Goal: Task Accomplishment & Management: Manage account settings

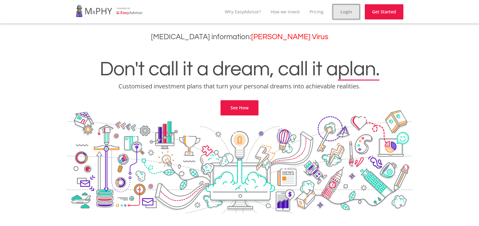
click at [342, 10] on link "Login" at bounding box center [346, 11] width 27 height 15
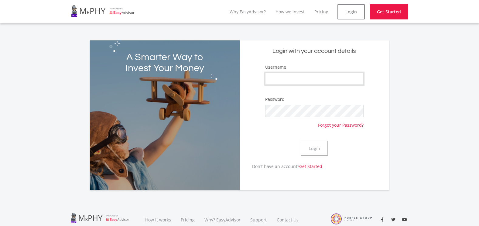
click at [277, 75] on input "Username" at bounding box center [314, 79] width 98 height 12
click at [246, 97] on form "Username Password Forgot your Password? Login" at bounding box center [314, 113] width 141 height 99
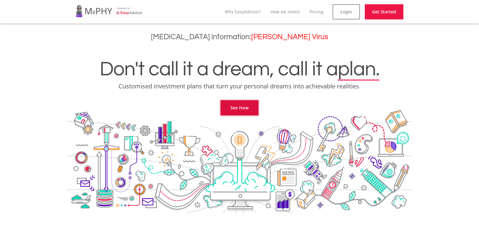
click at [246, 102] on link "See How" at bounding box center [240, 107] width 38 height 15
click at [378, 10] on link "Get Started" at bounding box center [384, 11] width 39 height 15
click at [338, 14] on link "Login" at bounding box center [346, 11] width 27 height 15
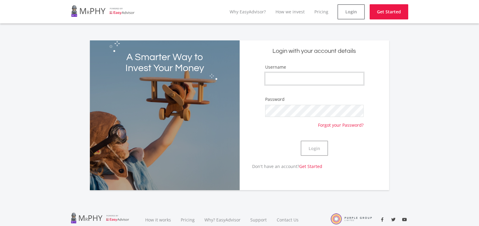
click at [312, 77] on input "Username" at bounding box center [314, 79] width 98 height 12
type input "Keorapetse53"
click at [323, 146] on button "Login" at bounding box center [314, 148] width 27 height 15
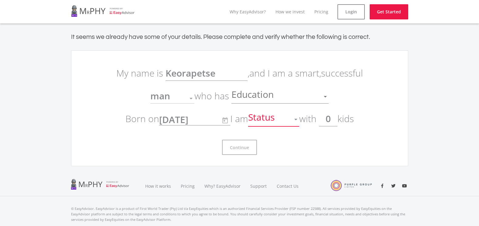
click at [300, 120] on div at bounding box center [296, 120] width 12 height 12
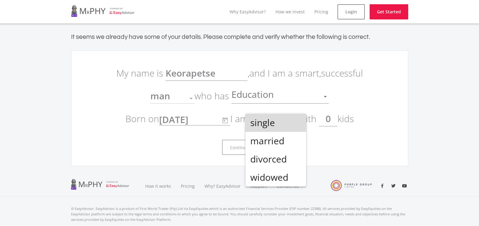
click at [300, 120] on span "single" at bounding box center [275, 123] width 51 height 18
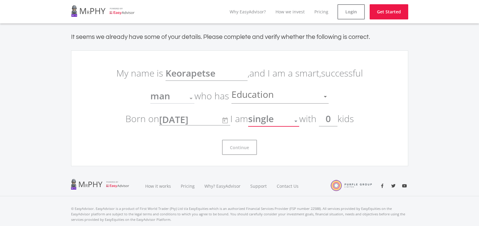
click at [336, 118] on input "0" at bounding box center [328, 118] width 19 height 15
type input "2"
click at [279, 97] on div "Education" at bounding box center [276, 97] width 88 height 12
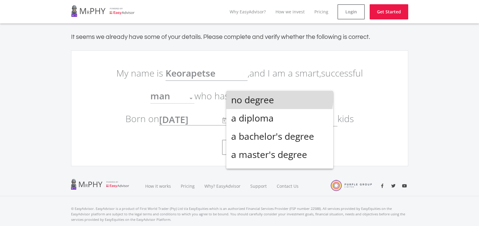
click at [279, 97] on span "no degree" at bounding box center [279, 100] width 97 height 18
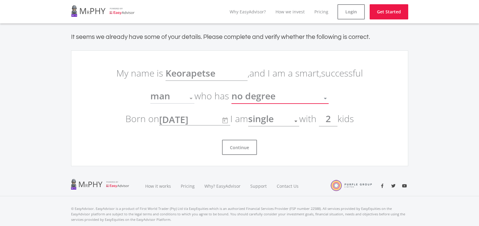
click at [280, 99] on div "no degree" at bounding box center [276, 99] width 88 height 12
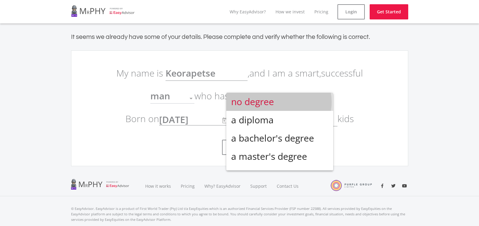
click at [279, 102] on span "no degree" at bounding box center [279, 102] width 97 height 18
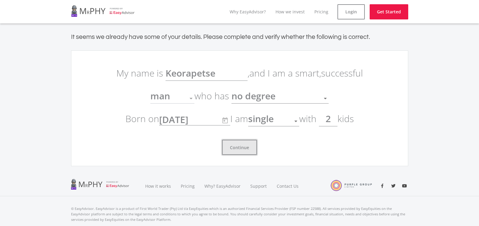
click at [244, 149] on button "Continue" at bounding box center [239, 147] width 35 height 15
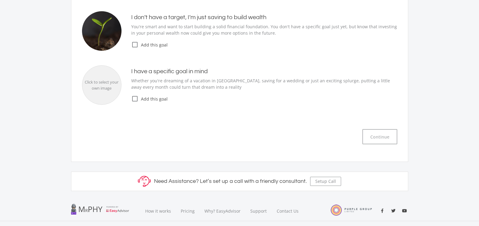
scroll to position [152, 0]
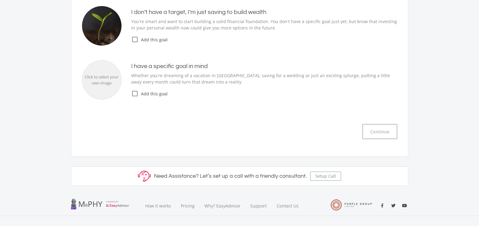
click at [136, 94] on icon "check_box_outline_blank" at bounding box center [134, 93] width 7 height 7
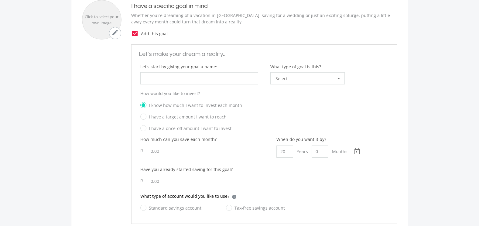
scroll to position [213, 0]
click at [205, 81] on input "What type of goal is this?" at bounding box center [199, 78] width 118 height 12
click at [313, 153] on input "0" at bounding box center [320, 152] width 17 height 12
click at [287, 152] on input "20" at bounding box center [285, 152] width 17 height 12
type input "2"
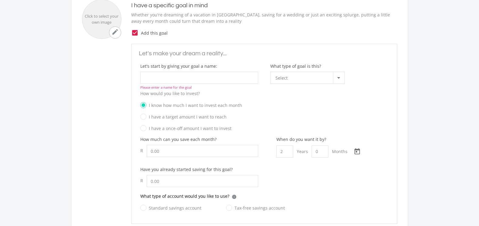
click at [146, 117] on label "I have a target amount I want to reach" at bounding box center [183, 117] width 86 height 8
click at [146, 117] on input "I have a target amount I want to reach" at bounding box center [258, 118] width 248 height 9
radio input "true"
radio input "false"
click at [173, 79] on input "What type of goal is this?" at bounding box center [199, 78] width 118 height 12
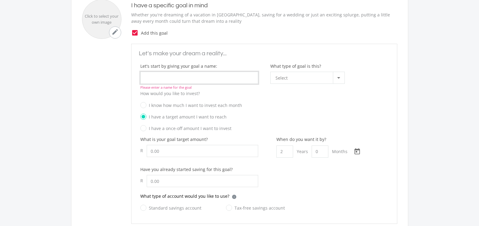
type input "C"
type input "House"
click at [282, 82] on span "Select" at bounding box center [282, 78] width 12 height 12
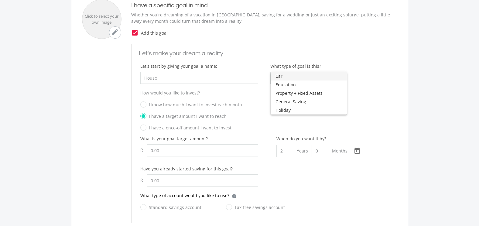
click at [353, 69] on div at bounding box center [239, 113] width 479 height 226
click at [335, 77] on div at bounding box center [339, 78] width 12 height 12
click at [327, 91] on span "Property + Fixed Assets" at bounding box center [309, 93] width 67 height 9
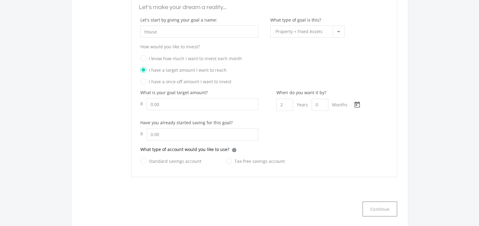
scroll to position [273, 0]
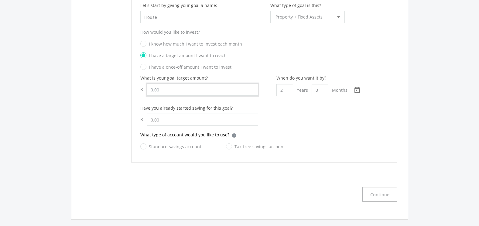
click at [191, 92] on input "Let's start by giving your goal a name:" at bounding box center [203, 90] width 112 height 12
type input "80,000.00"
click at [187, 118] on input "text" at bounding box center [203, 120] width 112 height 12
click at [259, 133] on div "What type of account would you like to use? i Which account type should I choos…" at bounding box center [264, 137] width 248 height 11
drag, startPoint x: 228, startPoint y: 147, endPoint x: 243, endPoint y: 168, distance: 26.2
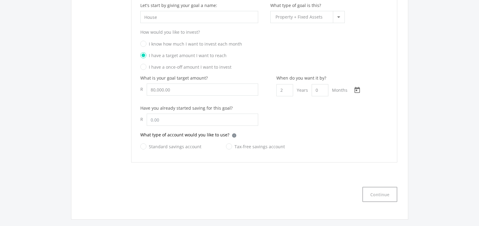
click at [229, 147] on label "Tax-free savings account" at bounding box center [255, 147] width 59 height 8
click at [229, 147] on input "Tax-free savings account" at bounding box center [249, 150] width 59 height 12
radio input "true"
click at [376, 193] on button "Continue" at bounding box center [379, 194] width 35 height 15
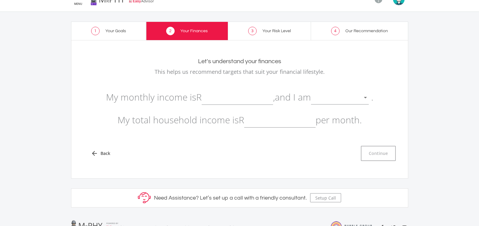
scroll to position [12, 0]
click at [210, 103] on input "text" at bounding box center [237, 97] width 71 height 15
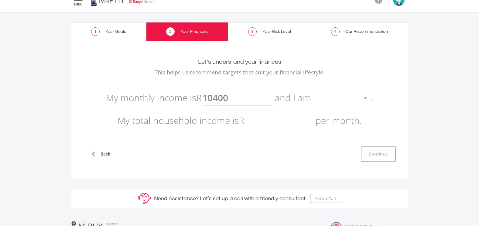
type input "10,400.00"
click at [340, 102] on div at bounding box center [335, 99] width 49 height 12
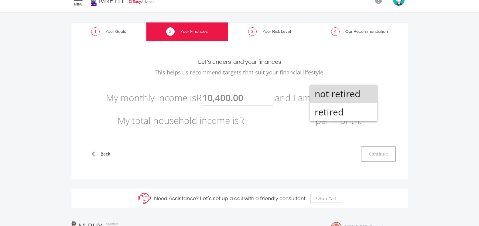
click at [339, 95] on span "not retired" at bounding box center [344, 94] width 58 height 18
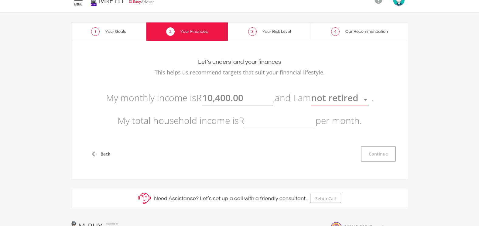
click at [264, 125] on input "text" at bounding box center [279, 120] width 71 height 15
type input "10,400.00"
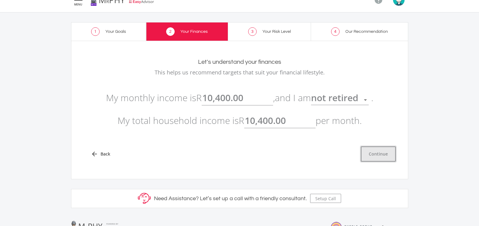
click at [389, 157] on button "Continue" at bounding box center [378, 153] width 35 height 15
type input "10400"
type input "10,400.00"
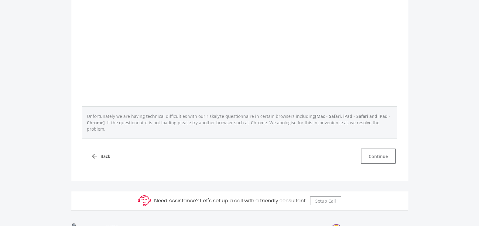
scroll to position [255, 0]
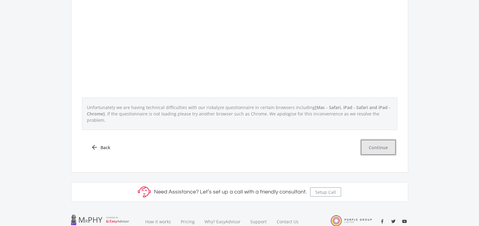
click at [378, 140] on button "Continue" at bounding box center [378, 147] width 35 height 15
click at [366, 142] on button "Continue" at bounding box center [378, 147] width 35 height 15
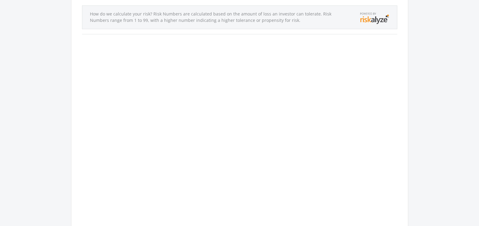
scroll to position [0, 0]
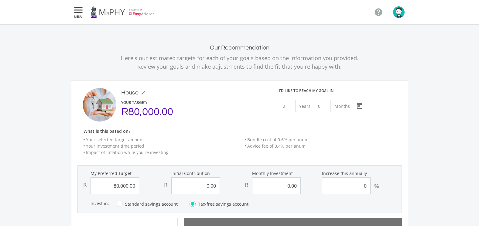
type input "80000"
type input "0"
type input "3120"
type input "80,000.00"
type input "0.00"
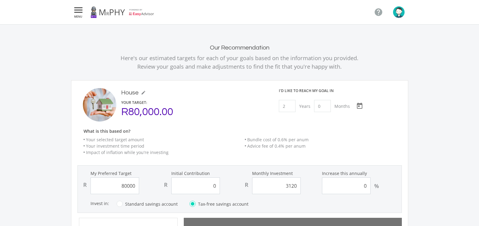
type input "3,120.00"
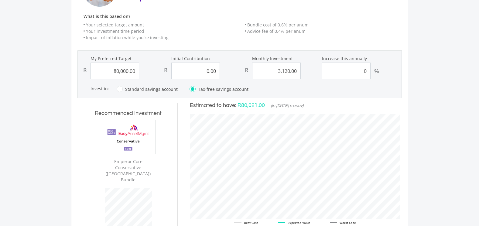
scroll to position [122, 0]
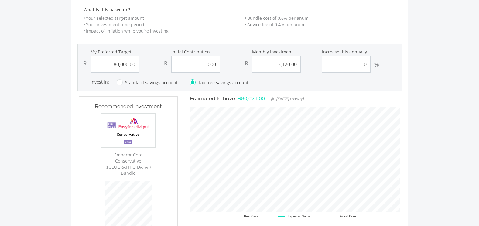
click at [121, 82] on label "Standard savings account" at bounding box center [147, 83] width 61 height 8
click at [121, 82] on input "Standard savings account" at bounding box center [141, 86] width 61 height 12
radio input "true"
radio input "false"
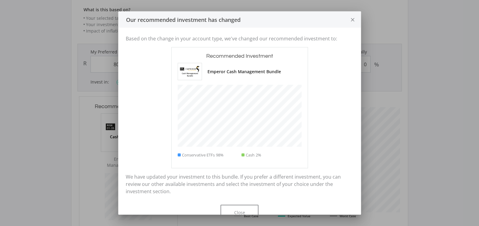
scroll to position [168, 98]
type input "80000"
type input "0"
type input "3120"
type input "80,000.00"
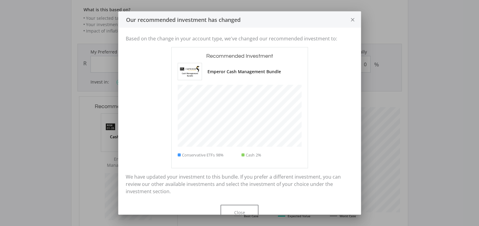
type input "0.00"
type input "3,120.00"
click at [245, 207] on button "Close" at bounding box center [240, 212] width 38 height 15
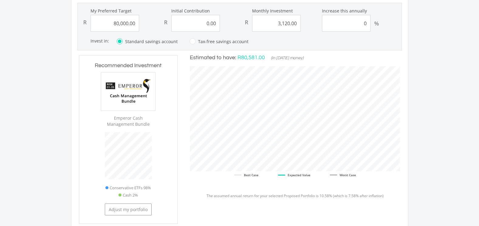
scroll to position [152, 0]
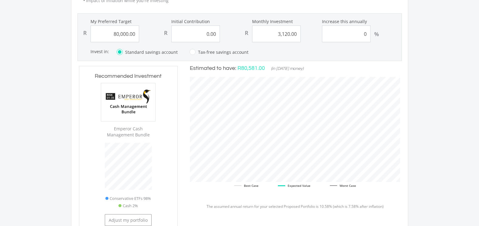
click at [193, 53] on label "Tax-free savings account" at bounding box center [219, 52] width 59 height 8
click at [193, 53] on input "Tax-free savings account" at bounding box center [213, 56] width 59 height 12
radio input "true"
radio input "false"
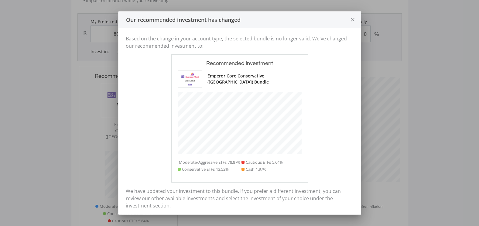
scroll to position [0, 0]
type input "80000"
type input "0"
type input "3120"
type input "80,000.00"
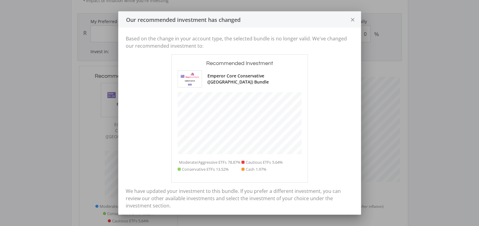
type input "0.00"
type input "3,120.00"
click at [352, 20] on icon "close" at bounding box center [353, 20] width 6 height 16
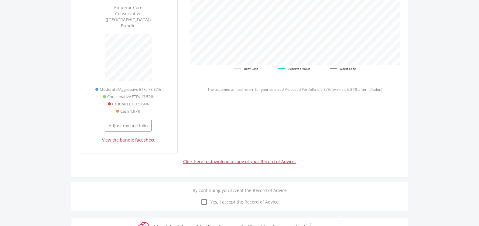
scroll to position [304, 0]
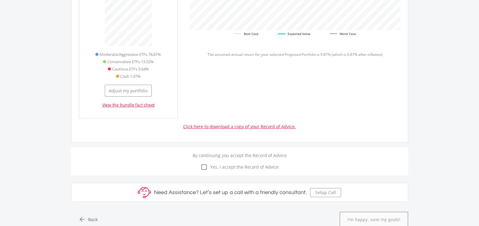
click at [252, 124] on link "Click here to download a copy of your Record of Advice." at bounding box center [239, 127] width 113 height 6
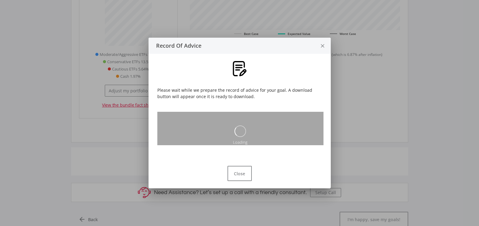
scroll to position [0, 0]
click at [322, 46] on icon "close" at bounding box center [323, 46] width 6 height 16
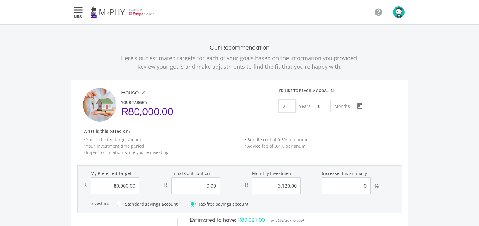
click at [287, 108] on input "2" at bounding box center [287, 106] width 17 height 12
click at [141, 93] on icon "mode_edit" at bounding box center [143, 92] width 5 height 5
click at [142, 92] on input "House" at bounding box center [134, 92] width 27 height 7
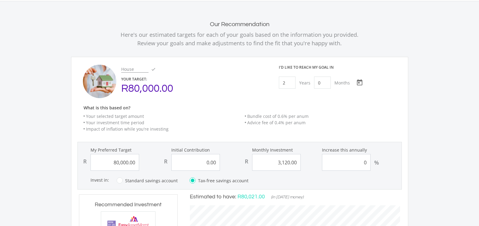
scroll to position [30, 0]
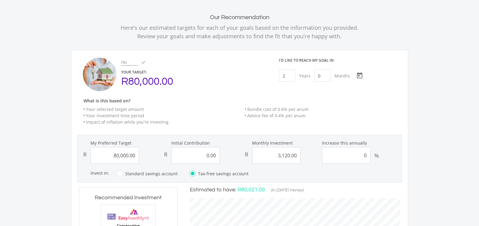
type input "H"
type input "Wealth"
click at [151, 81] on div "R80,000.00" at bounding box center [194, 81] width 146 height 7
click at [139, 81] on div "R80,000.00" at bounding box center [194, 81] width 146 height 7
click at [139, 84] on div "R80,000.00" at bounding box center [194, 81] width 146 height 7
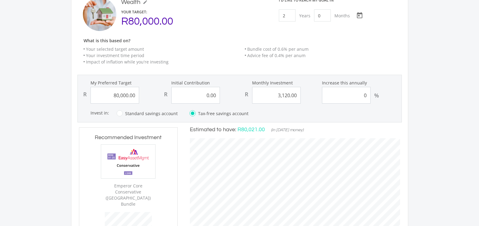
scroll to position [91, 0]
click at [133, 98] on input "80000.00" at bounding box center [115, 94] width 49 height 17
click at [126, 96] on input "80000.00" at bounding box center [115, 94] width 49 height 17
click at [117, 96] on input "80000.00" at bounding box center [115, 94] width 49 height 17
type input "1000000"
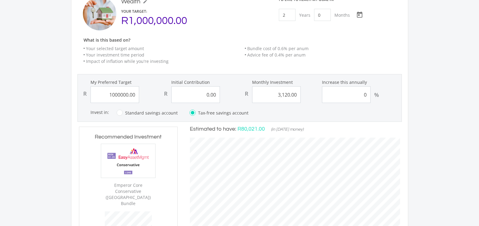
type input "0"
type input "3120"
type input "0.00"
type input "3,120.00"
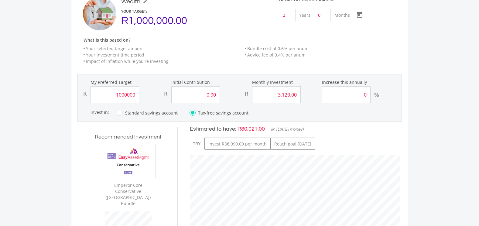
type input "1,000,000.00"
click at [264, 116] on div "Invest in: Which account type should I choose? Tax-free Savings Account (TFSA):…" at bounding box center [246, 113] width 311 height 8
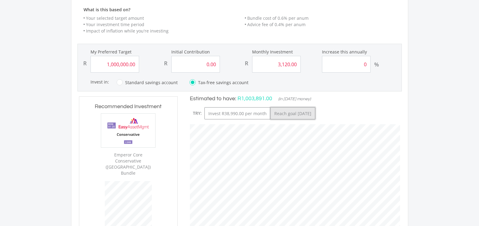
click at [315, 112] on button "Reach goal [DATE]" at bounding box center [292, 113] width 45 height 12
type input "15"
type input "3"
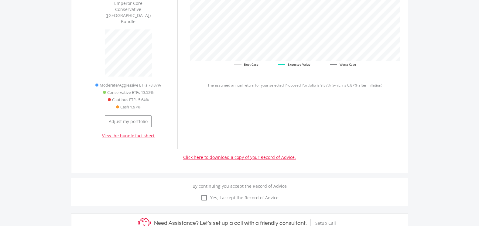
scroll to position [273, 0]
click at [130, 115] on button "Adjust my portfolio" at bounding box center [128, 121] width 47 height 12
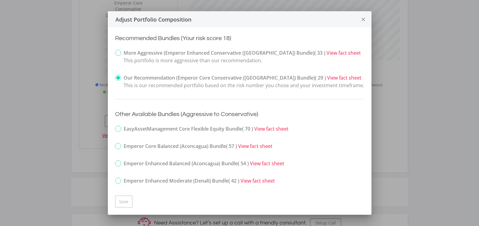
click at [117, 54] on label "More Aggressive (Emperor Enhanced Conservative (Kilimanjaro) Bundle) ( 33 ) Vie…" at bounding box center [238, 56] width 246 height 15
click at [113, 54] on input "More Aggressive (Emperor Enhanced Conservative (Kilimanjaro) Bundle) ( 33 ) Vie…" at bounding box center [111, 57] width 4 height 15
radio input "true"
click at [359, 20] on button "close" at bounding box center [364, 19] width 16 height 16
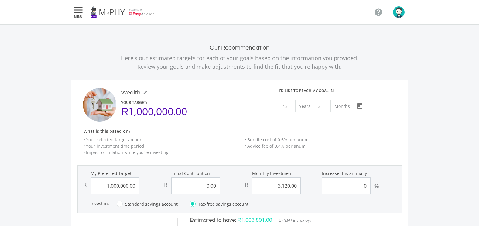
scroll to position [273, 0]
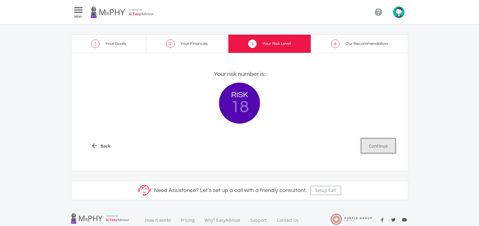
click at [371, 142] on button "Continue" at bounding box center [378, 145] width 35 height 15
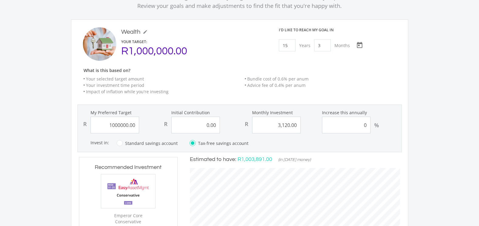
click at [117, 124] on input "1000000.00" at bounding box center [115, 125] width 49 height 17
type input "20000"
type input "0"
type input "3120"
type input "0.00"
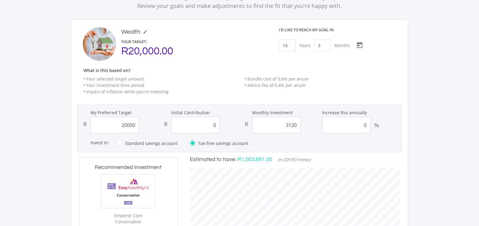
type input "3,120.00"
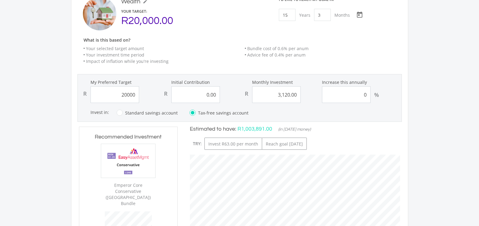
type input "20,000.00"
drag, startPoint x: 279, startPoint y: 97, endPoint x: 289, endPoint y: 102, distance: 11.0
click at [279, 97] on input "3120.00" at bounding box center [276, 94] width 49 height 17
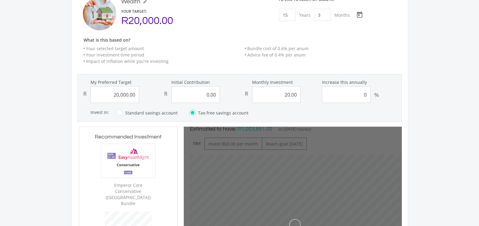
type input "200.00"
type input "20000"
type input "0"
type input "20,000.00"
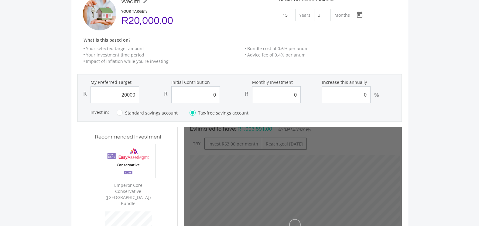
type input "0.00"
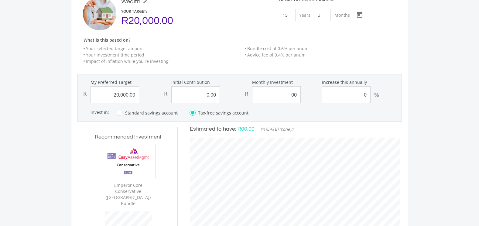
scroll to position [192, 222]
type input "0"
type input "20000"
type input "0"
type input "20,000.00"
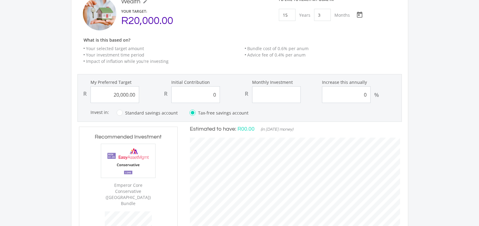
type input "0.00"
type input "2000"
type input "20000"
type input "0"
type input "200"
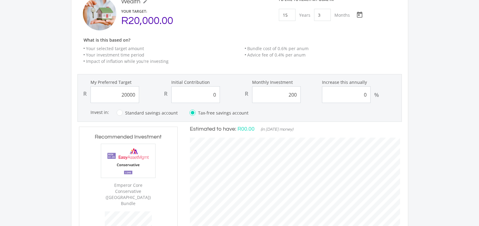
type input "20,000.00"
type input "0.00"
type input "2,000.00"
click at [424, 130] on div "Our Recommendation Here's our estimated targets for each of your goals based on…" at bounding box center [239, 196] width 479 height 487
type input "20000"
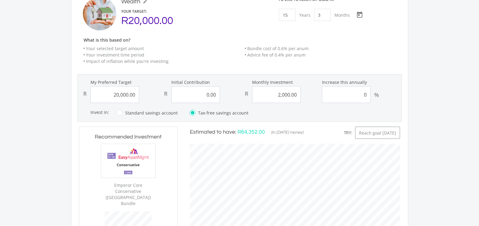
type input "0"
type input "2000"
type input "20,000.00"
type input "0.00"
type input "2,000.00"
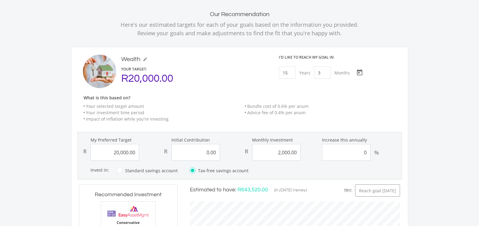
scroll to position [30, 0]
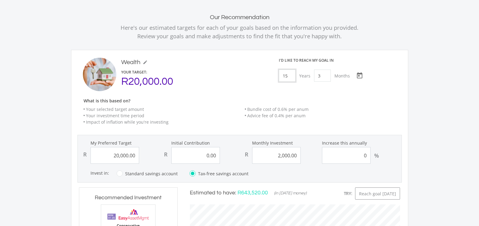
drag, startPoint x: 291, startPoint y: 78, endPoint x: 282, endPoint y: 77, distance: 8.9
click at [282, 77] on input "15" at bounding box center [287, 76] width 17 height 12
type input "0"
drag, startPoint x: 321, startPoint y: 75, endPoint x: 316, endPoint y: 75, distance: 4.6
click at [316, 75] on input "3" at bounding box center [322, 76] width 17 height 12
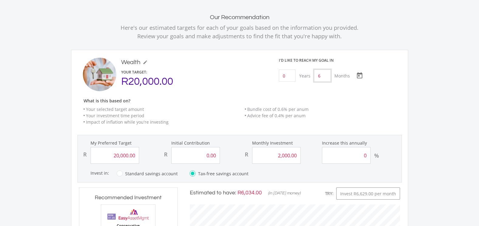
type input "6"
click at [334, 91] on ee-custom-save-goal-header "Wealth mode_edit Wealth YOUR TARGET: R20,000.00 I'd like to reach my goal [DATE…" at bounding box center [239, 94] width 325 height 72
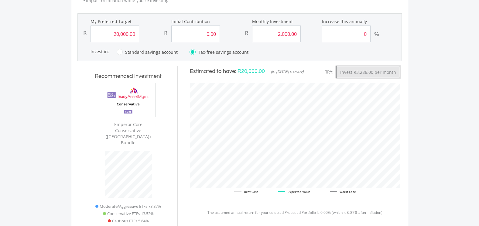
click at [361, 71] on button "Invest R3,286.00 per month" at bounding box center [368, 72] width 64 height 12
type input "20000"
type input "0"
type input "3286"
type input "20,000.00"
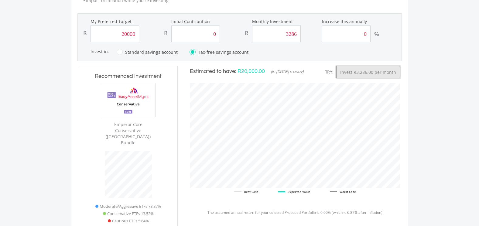
type input "0.00"
type input "3,286.00"
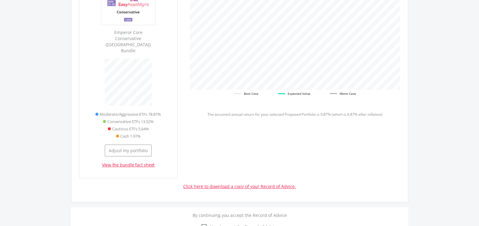
scroll to position [273, 0]
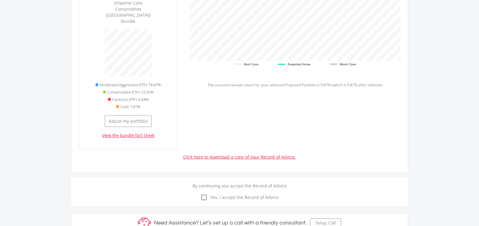
click at [222, 154] on link "Click here to download a copy of your Record of Advice." at bounding box center [239, 157] width 113 height 6
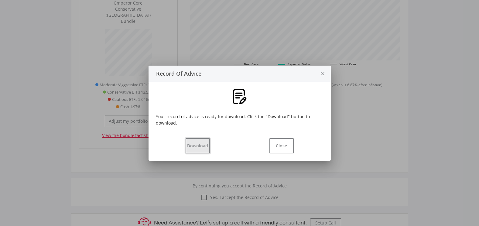
click at [196, 145] on button "Download" at bounding box center [198, 145] width 24 height 15
click at [292, 147] on button "Close" at bounding box center [282, 145] width 24 height 15
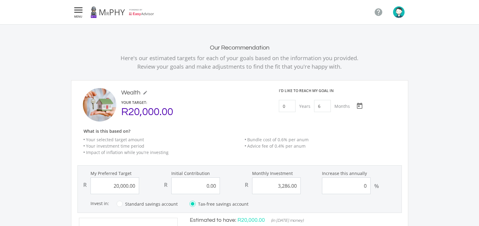
click at [399, 14] on img "button" at bounding box center [399, 12] width 12 height 12
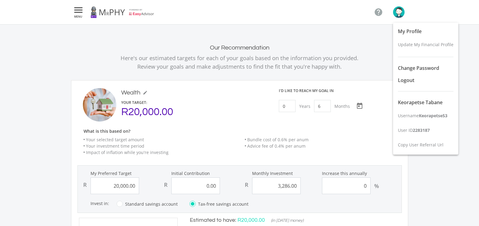
click at [81, 17] on div at bounding box center [239, 113] width 479 height 226
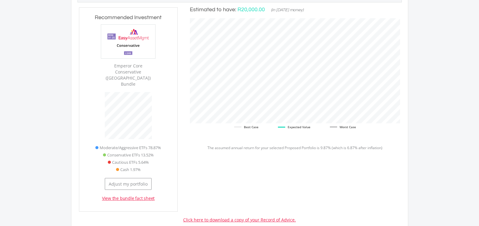
scroll to position [213, 0]
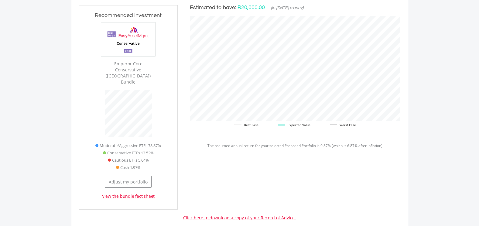
click at [132, 44] on img at bounding box center [128, 38] width 54 height 33
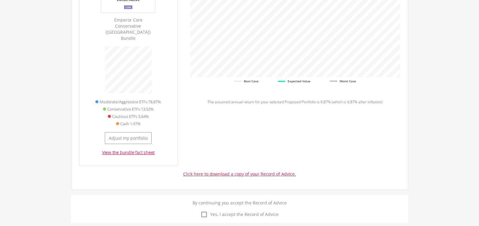
scroll to position [189, 0]
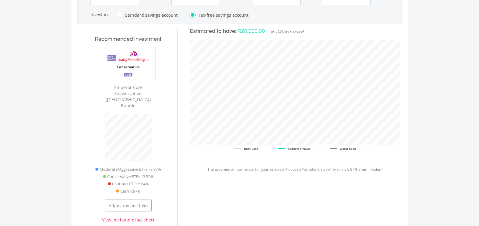
drag, startPoint x: 101, startPoint y: 88, endPoint x: 156, endPoint y: 89, distance: 54.4
click at [156, 89] on div "Emperor Core Conservative ([GEOGRAPHIC_DATA]) Bundle" at bounding box center [128, 77] width 87 height 63
drag, startPoint x: 156, startPoint y: 89, endPoint x: 153, endPoint y: 89, distance: 3.3
copy div "Emperor Core Conservative"
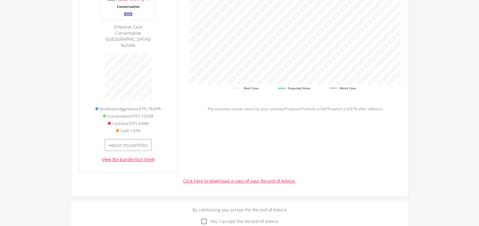
scroll to position [250, 0]
click at [133, 156] on link "View the bundle fact sheet" at bounding box center [128, 159] width 53 height 6
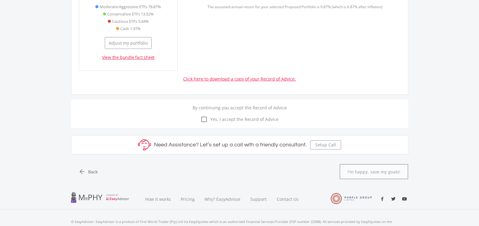
scroll to position [341, 0]
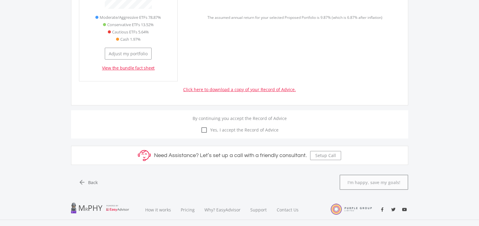
click at [205, 126] on icon "check_box_outline_blank" at bounding box center [204, 129] width 7 height 7
click at [240, 126] on input "check_box_outline_blank check_box Yes, I accept the Record of Advice" at bounding box center [240, 126] width 0 height 0
click at [375, 175] on button "I'm happy, save my goals!" at bounding box center [374, 182] width 69 height 15
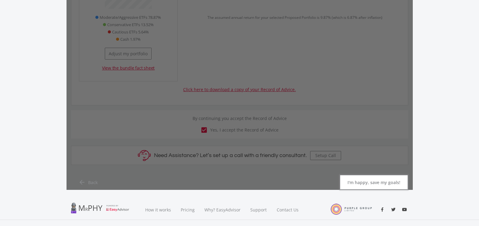
click at [375, 175] on button "I'm happy, save my goals!" at bounding box center [374, 182] width 69 height 15
click at [366, 175] on button "I'm happy, save my goals!" at bounding box center [374, 182] width 69 height 15
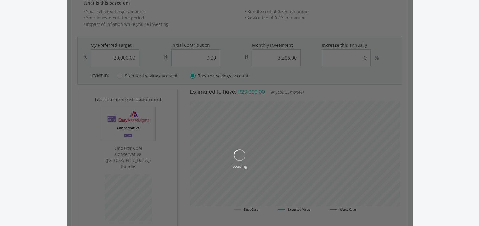
scroll to position [0, 0]
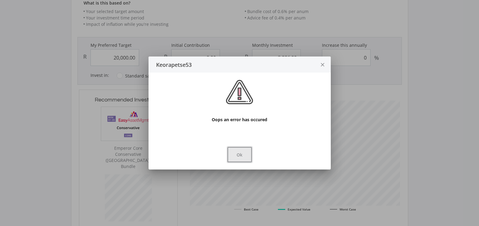
click at [239, 158] on button "Ok" at bounding box center [240, 154] width 24 height 15
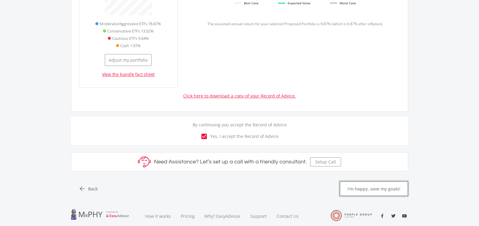
scroll to position [341, 0]
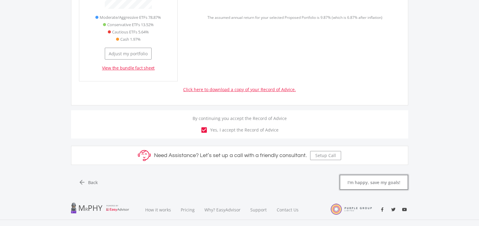
click at [353, 175] on button "I'm happy, save my goals!" at bounding box center [374, 182] width 69 height 15
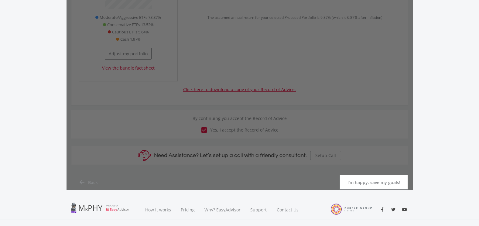
scroll to position [0, 0]
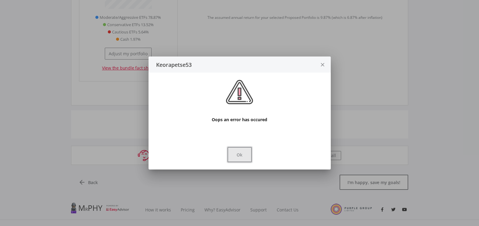
click at [251, 153] on button "Ok" at bounding box center [240, 154] width 24 height 15
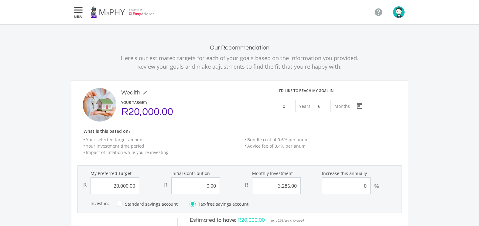
click at [83, 10] on icon "" at bounding box center [78, 9] width 11 height 7
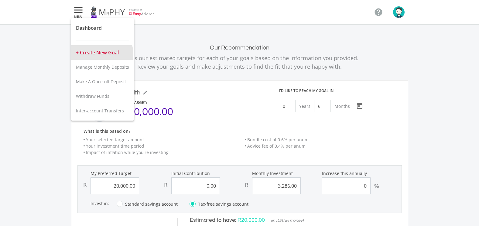
click at [100, 54] on button "+ Create New Goal" at bounding box center [102, 52] width 63 height 15
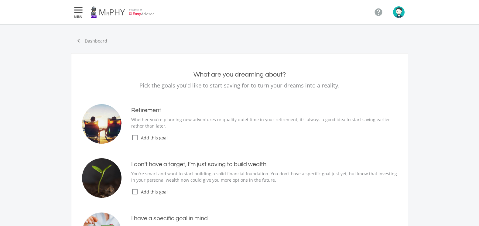
type input "20,000.00"
type input "0.00"
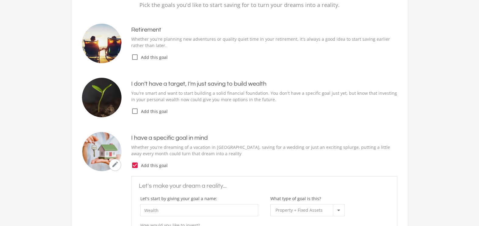
scroll to position [91, 0]
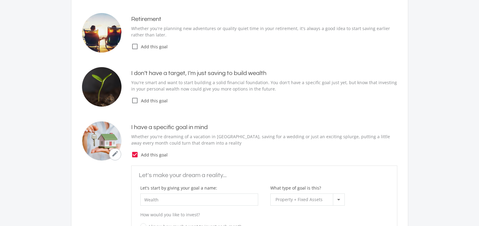
click at [136, 99] on icon "check_box_outline_blank" at bounding box center [134, 100] width 7 height 7
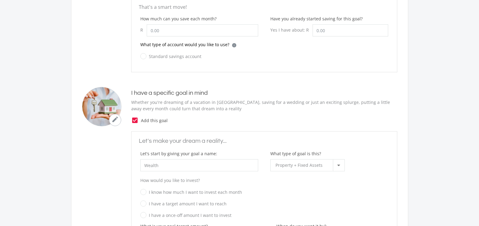
scroll to position [213, 0]
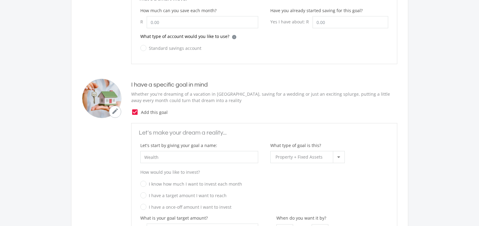
click at [137, 112] on icon "check_box" at bounding box center [134, 111] width 7 height 7
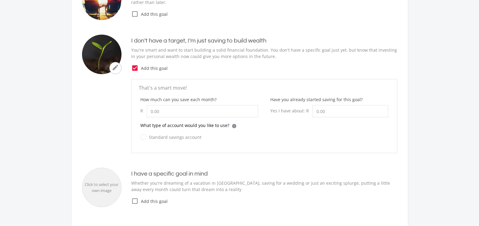
scroll to position [122, 0]
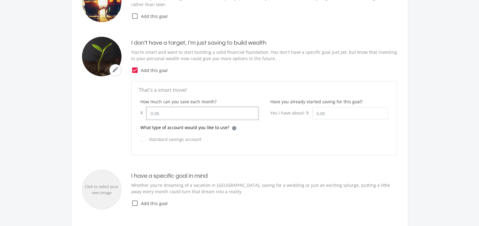
drag, startPoint x: 178, startPoint y: 111, endPoint x: 148, endPoint y: 108, distance: 30.0
click at [148, 108] on input "How much can you save each month?" at bounding box center [203, 113] width 112 height 12
type input "2,000.00"
click at [144, 140] on label "Standard savings account" at bounding box center [170, 140] width 61 height 8
click at [144, 140] on input "Standard savings account" at bounding box center [164, 143] width 61 height 12
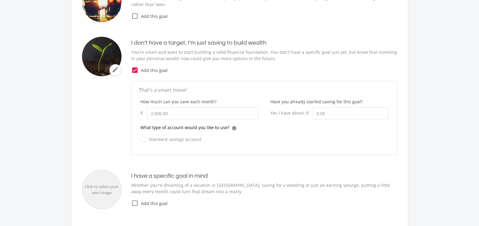
radio input "true"
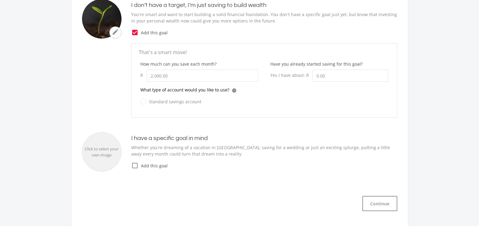
scroll to position [241, 0]
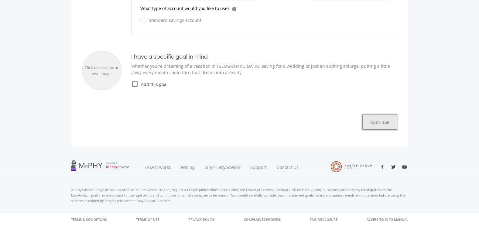
click at [371, 123] on button "Continue" at bounding box center [379, 122] width 35 height 15
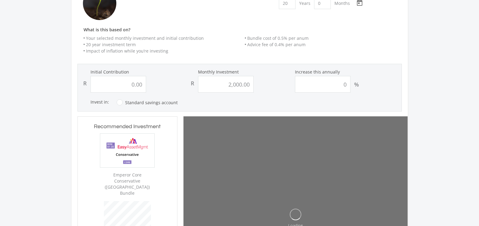
scroll to position [82, 0]
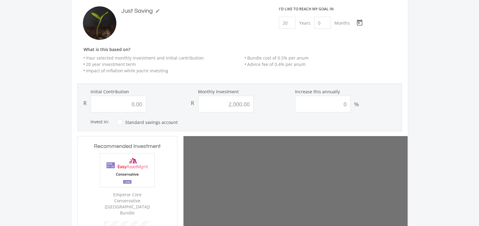
type input "0"
type input "2000"
type input "0.00"
type input "2,000.00"
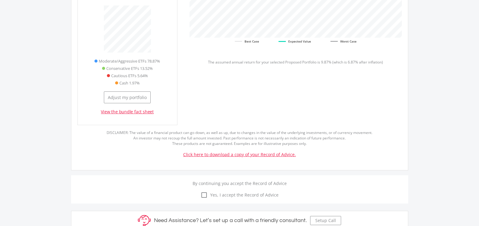
scroll to position [325, 0]
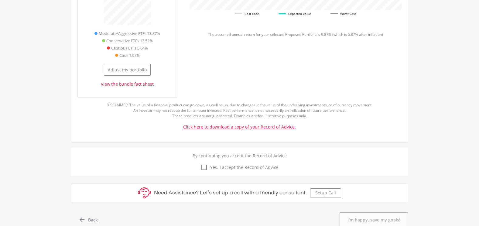
click at [205, 164] on icon "check_box_outline_blank" at bounding box center [204, 167] width 7 height 7
click at [240, 164] on input "check_box_outline_blank check_box Yes, I accept the Record of Advice" at bounding box center [240, 164] width 0 height 0
click at [370, 212] on button "I'm happy, save my goals!" at bounding box center [374, 219] width 69 height 15
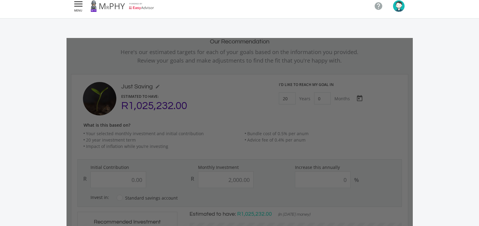
scroll to position [0, 0]
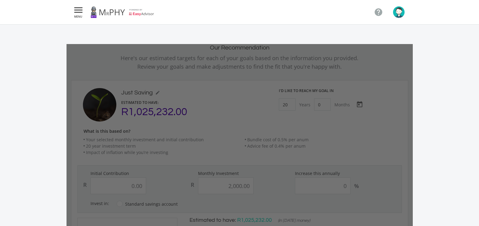
click at [75, 12] on icon "" at bounding box center [78, 9] width 11 height 7
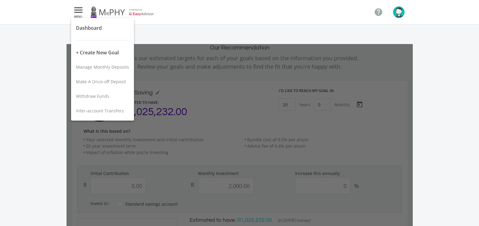
click at [77, 12] on div at bounding box center [239, 113] width 479 height 226
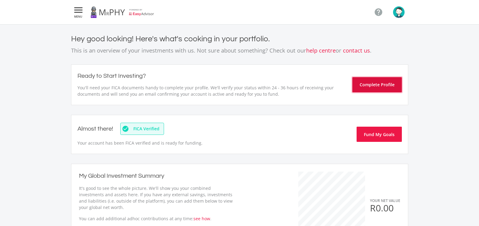
click at [381, 85] on button "Complete Profile" at bounding box center [377, 84] width 50 height 15
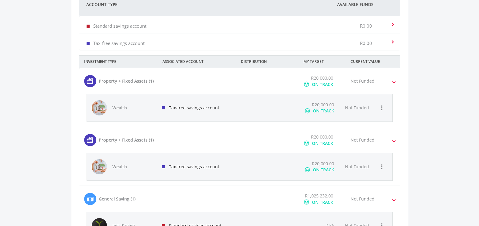
scroll to position [304, 0]
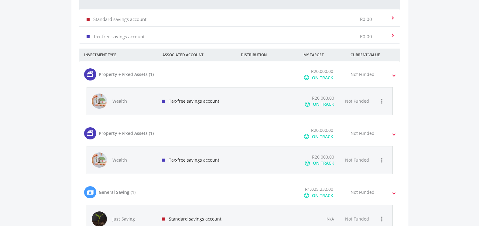
click at [376, 73] on div "Not Funded" at bounding box center [377, 74] width 63 height 13
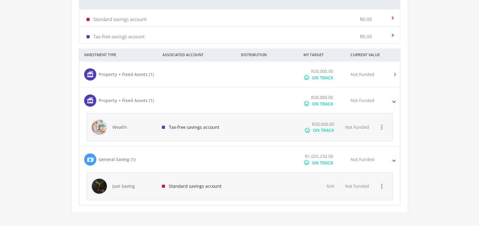
click at [389, 96] on div "Not Funded" at bounding box center [377, 100] width 63 height 13
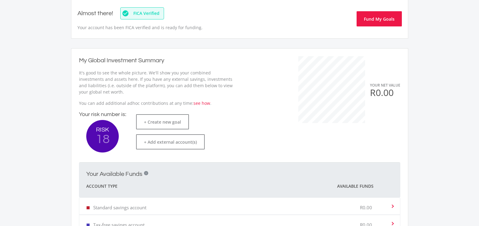
scroll to position [152, 0]
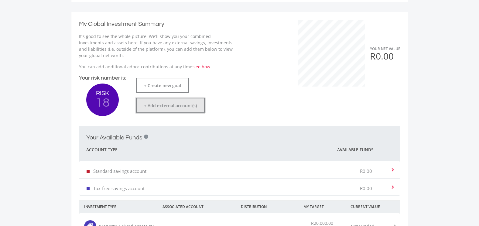
click at [177, 108] on button "+ Add external account(s)" at bounding box center [170, 105] width 69 height 15
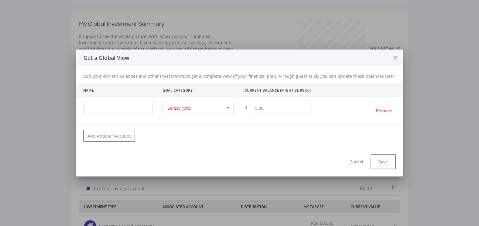
click at [191, 108] on span "Select Type" at bounding box center [179, 108] width 23 height 12
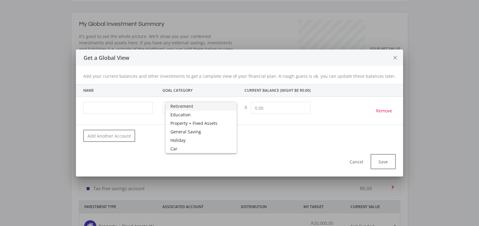
click at [389, 57] on div at bounding box center [239, 113] width 479 height 226
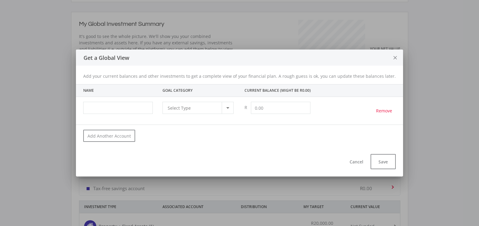
click at [392, 56] on icon "close" at bounding box center [395, 58] width 6 height 16
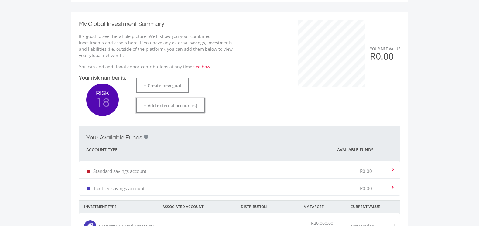
scroll to position [182, 0]
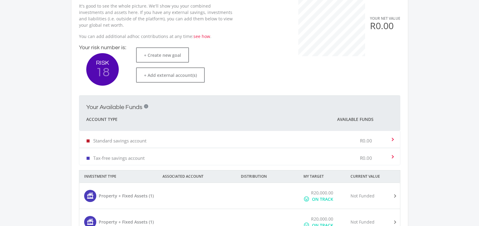
click at [211, 134] on div "Standard savings account R0.00" at bounding box center [239, 139] width 304 height 19
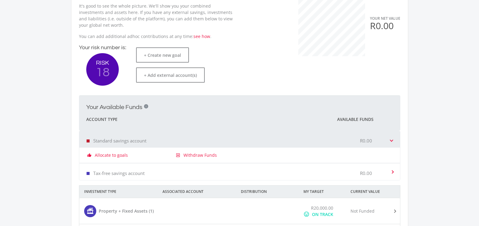
click at [194, 139] on div "Standard savings account R0.00" at bounding box center [239, 139] width 304 height 19
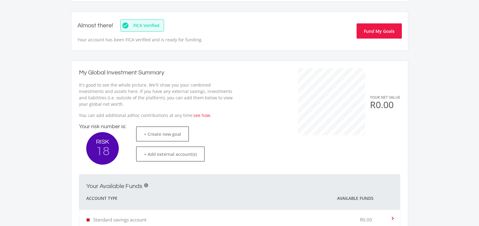
scroll to position [0, 0]
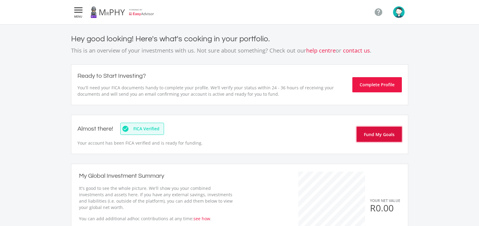
click at [367, 134] on button "Fund My Goals" at bounding box center [379, 134] width 45 height 15
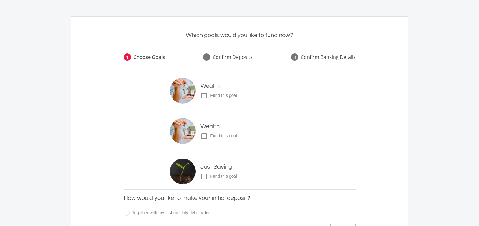
scroll to position [61, 0]
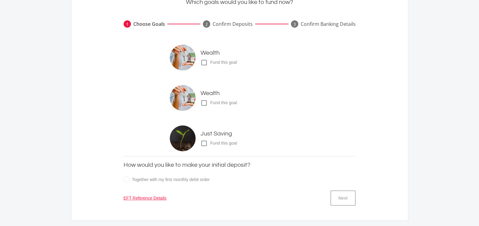
click at [206, 143] on icon "check_box_outline_blank" at bounding box center [204, 143] width 7 height 7
click at [194, 141] on input "check_box_outline_blank check_box Fund this goal" at bounding box center [194, 141] width 0 height 0
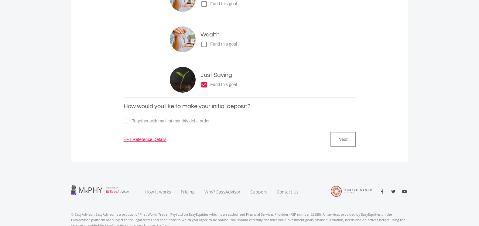
scroll to position [122, 0]
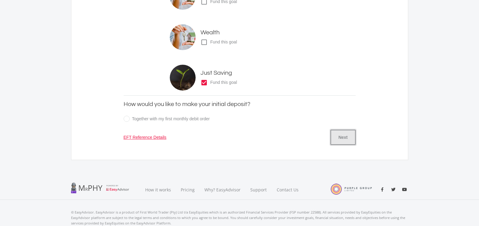
click at [340, 138] on button "Next" at bounding box center [343, 137] width 25 height 15
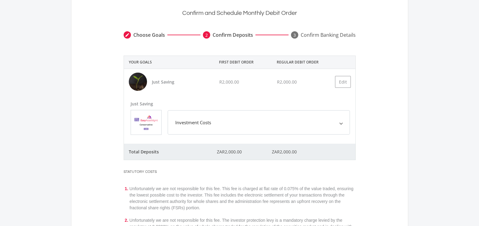
scroll to position [61, 0]
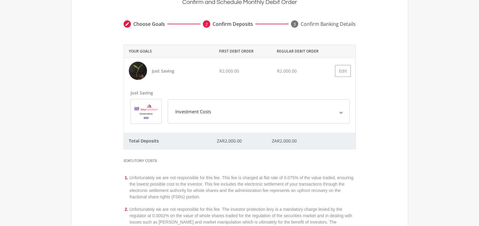
click at [237, 108] on span "Investment Costs" at bounding box center [257, 111] width 165 height 7
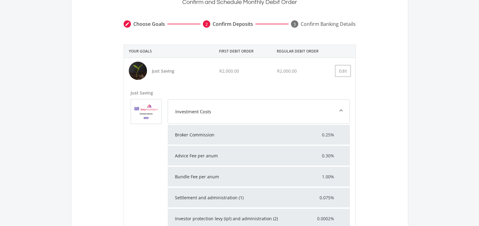
click at [237, 108] on span "Investment Costs" at bounding box center [257, 111] width 165 height 7
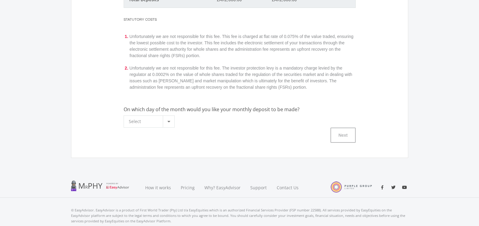
scroll to position [213, 0]
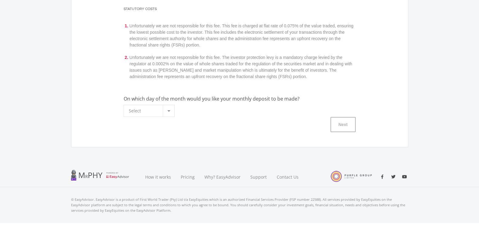
click at [161, 112] on div "Select" at bounding box center [146, 111] width 34 height 12
click at [160, 132] on span "28" at bounding box center [150, 135] width 43 height 9
click at [341, 128] on button "Next" at bounding box center [343, 124] width 25 height 15
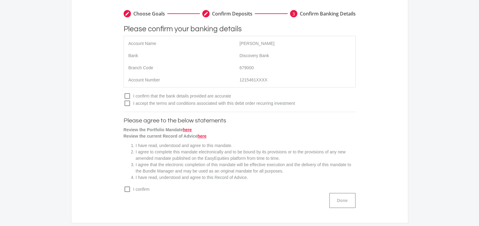
scroll to position [0, 0]
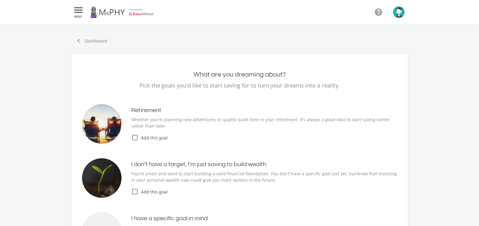
click at [76, 12] on icon "" at bounding box center [78, 9] width 11 height 7
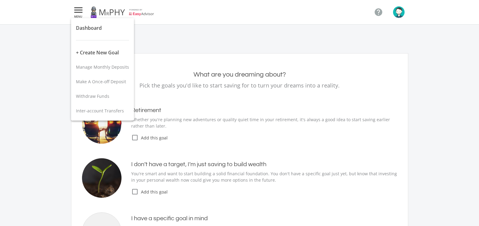
click at [154, 56] on div at bounding box center [239, 113] width 479 height 226
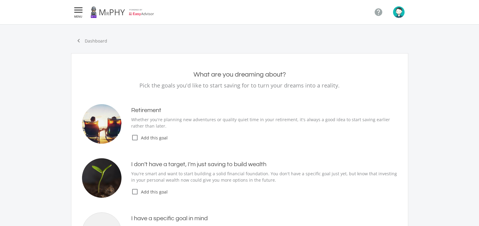
click at [80, 14] on icon "" at bounding box center [78, 9] width 11 height 7
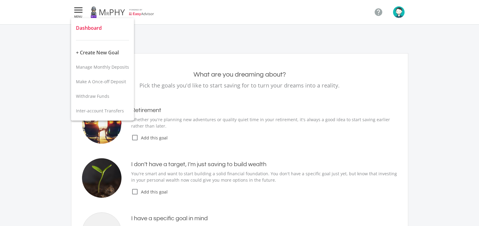
click at [88, 28] on span "Dashboard" at bounding box center [89, 28] width 26 height 7
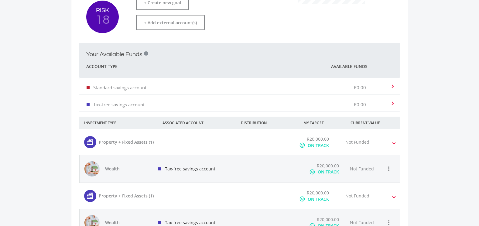
scroll to position [282, 0]
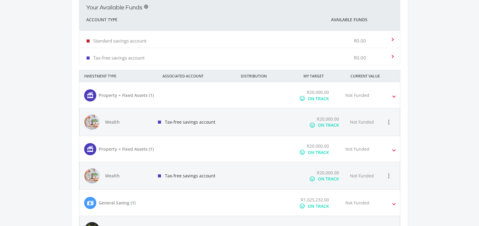
click at [312, 96] on div "ON TRACK" at bounding box center [318, 98] width 21 height 6
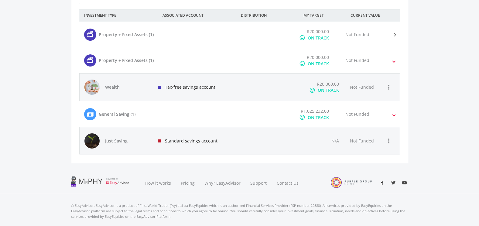
scroll to position [358, 0]
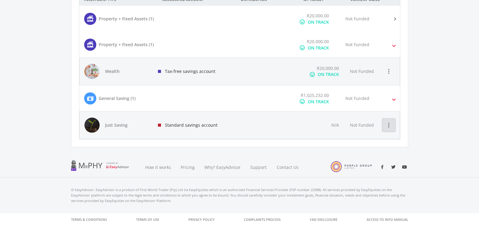
click at [385, 125] on button "more_vert" at bounding box center [389, 125] width 12 height 12
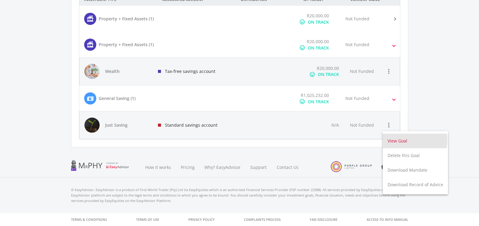
click at [392, 139] on button "View Goal" at bounding box center [415, 141] width 65 height 15
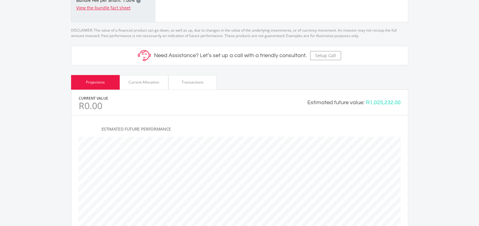
scroll to position [182, 0]
click at [148, 80] on div "Current Allocation" at bounding box center [144, 81] width 31 height 5
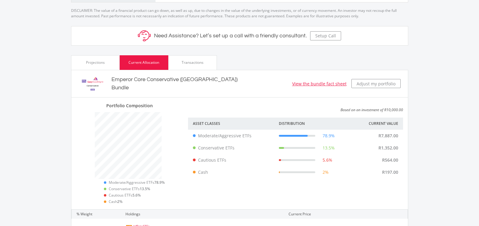
scroll to position [213, 0]
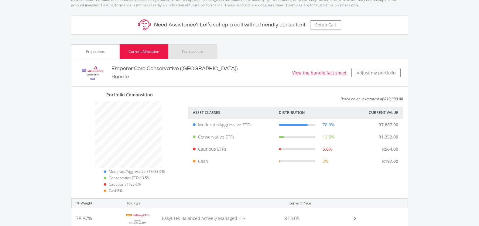
click at [185, 53] on div "Transactions" at bounding box center [193, 51] width 22 height 5
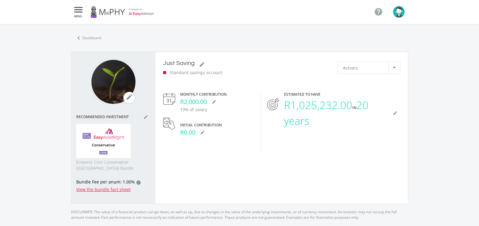
scroll to position [0, 0]
click at [363, 72] on div "Actions" at bounding box center [366, 68] width 46 height 12
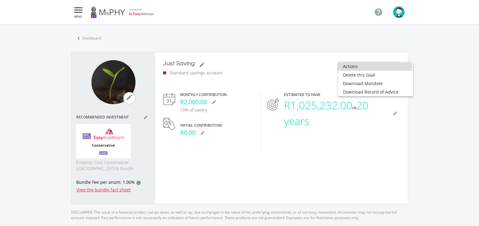
click at [366, 67] on span "Actions" at bounding box center [375, 66] width 65 height 9
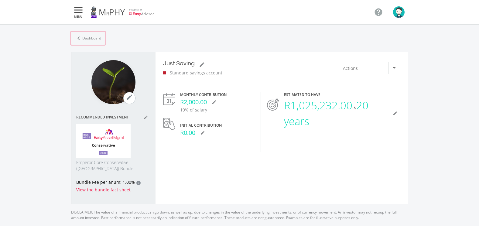
click at [85, 37] on link "chevron_left Dashboard" at bounding box center [88, 38] width 34 height 13
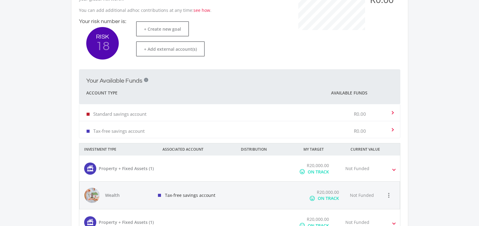
scroll to position [96, 167]
click at [332, 115] on div "Standard savings account R0.00" at bounding box center [236, 112] width 298 height 19
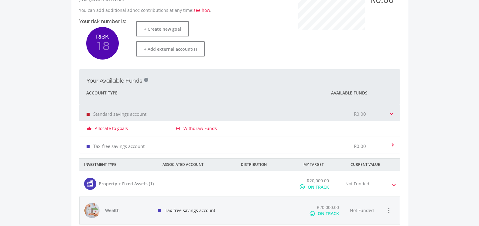
click at [181, 112] on div "Standard savings account R0.00" at bounding box center [236, 112] width 298 height 19
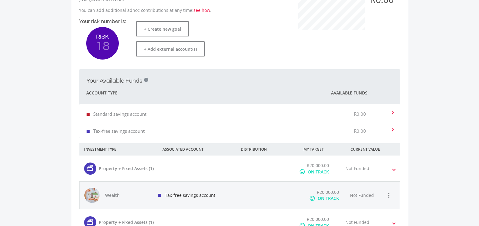
click at [82, 120] on mat-expansion-panel-header "Standard savings account R0.00" at bounding box center [239, 112] width 321 height 17
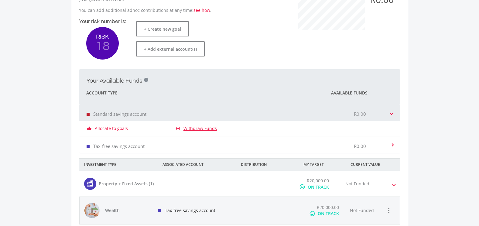
click at [190, 130] on link "Withdraw Funds" at bounding box center [200, 128] width 33 height 6
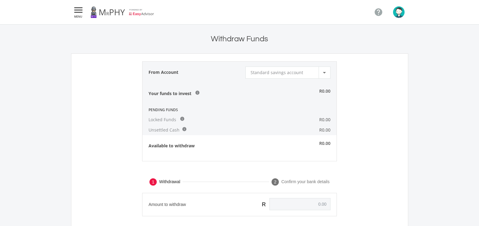
click at [77, 13] on icon "" at bounding box center [78, 9] width 11 height 7
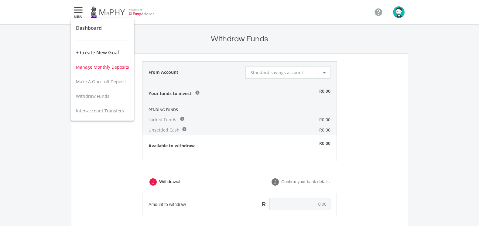
click at [101, 68] on span "Manage Monthly Deposits" at bounding box center [102, 67] width 53 height 6
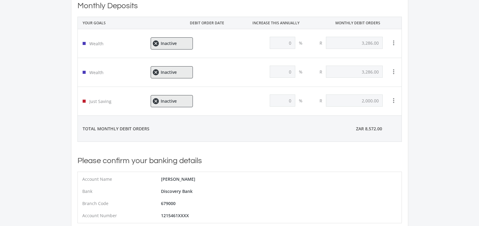
scroll to position [30, 0]
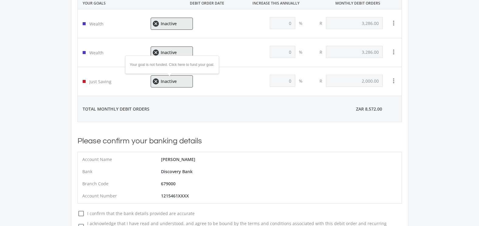
click at [175, 80] on span "Inactive" at bounding box center [169, 81] width 16 height 4
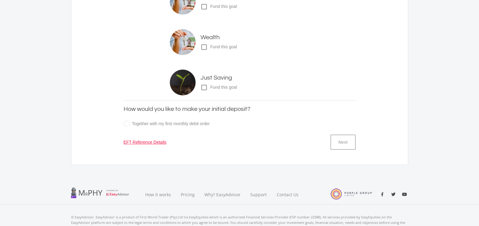
scroll to position [122, 0]
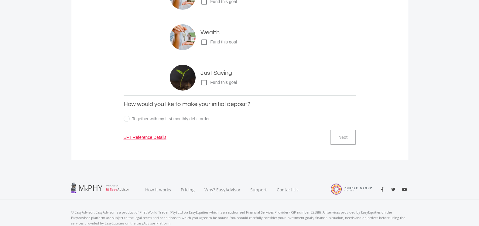
click at [205, 83] on icon "check_box_outline_blank" at bounding box center [204, 82] width 7 height 7
click at [194, 80] on input "check_box_outline_blank check_box Fund this goal" at bounding box center [194, 80] width 0 height 0
click at [342, 139] on button "Next" at bounding box center [343, 137] width 25 height 15
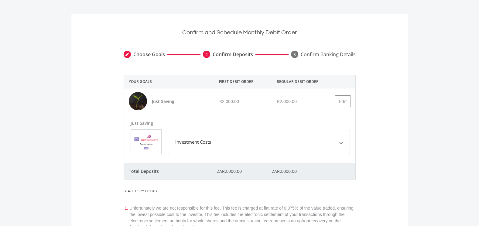
scroll to position [61, 0]
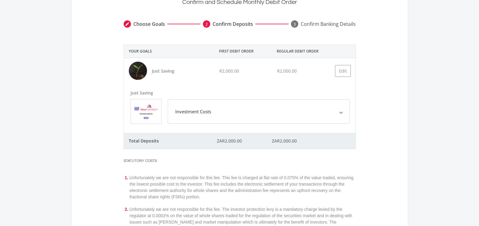
click at [264, 116] on mat-expansion-panel-header "Investment Costs" at bounding box center [259, 111] width 182 height 24
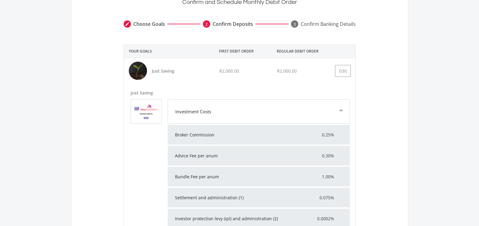
click at [264, 112] on span "Investment Costs" at bounding box center [257, 111] width 165 height 7
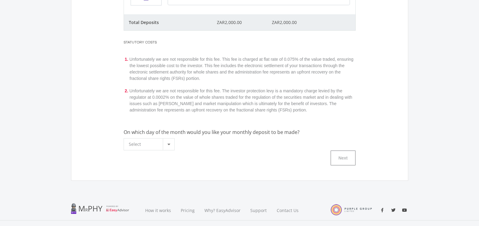
scroll to position [182, 0]
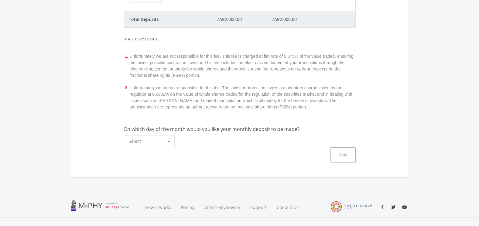
click at [171, 141] on div at bounding box center [169, 142] width 12 height 12
click at [170, 162] on span "28" at bounding box center [150, 165] width 43 height 9
click at [346, 155] on button "Next" at bounding box center [343, 154] width 25 height 15
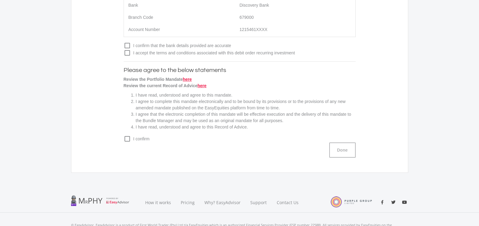
scroll to position [0, 0]
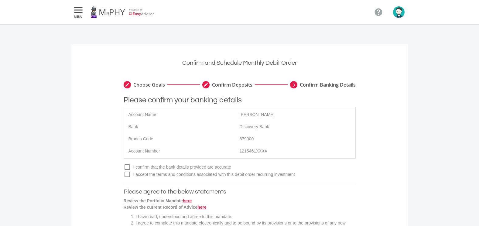
click at [82, 19] on nav " MENU " at bounding box center [239, 12] width 337 height 24
click at [81, 17] on span "MENU" at bounding box center [78, 16] width 11 height 3
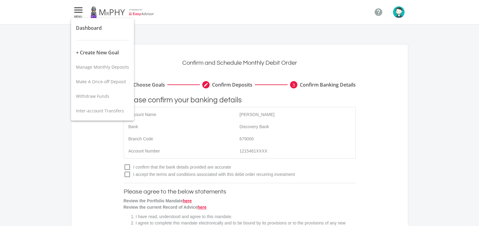
click at [181, 54] on div at bounding box center [239, 113] width 479 height 226
